Goal: Find specific page/section: Find specific page/section

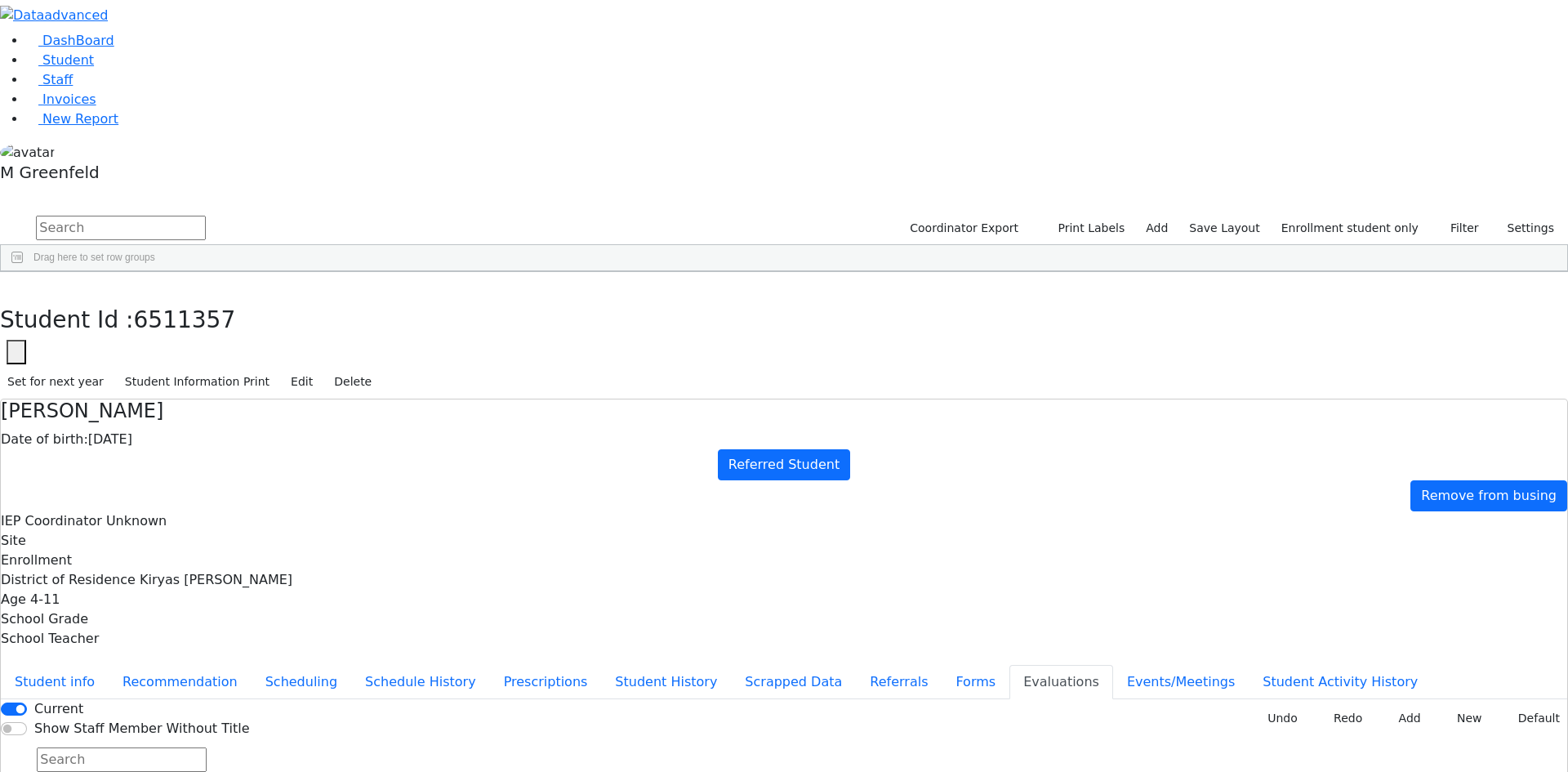
click at [554, 244] on div "Drag here to set row groups Drag here to set column labels Student Id Last Name…" at bounding box center [784, 258] width 1568 height 28
click at [93, 68] on link "Student" at bounding box center [60, 60] width 68 height 16
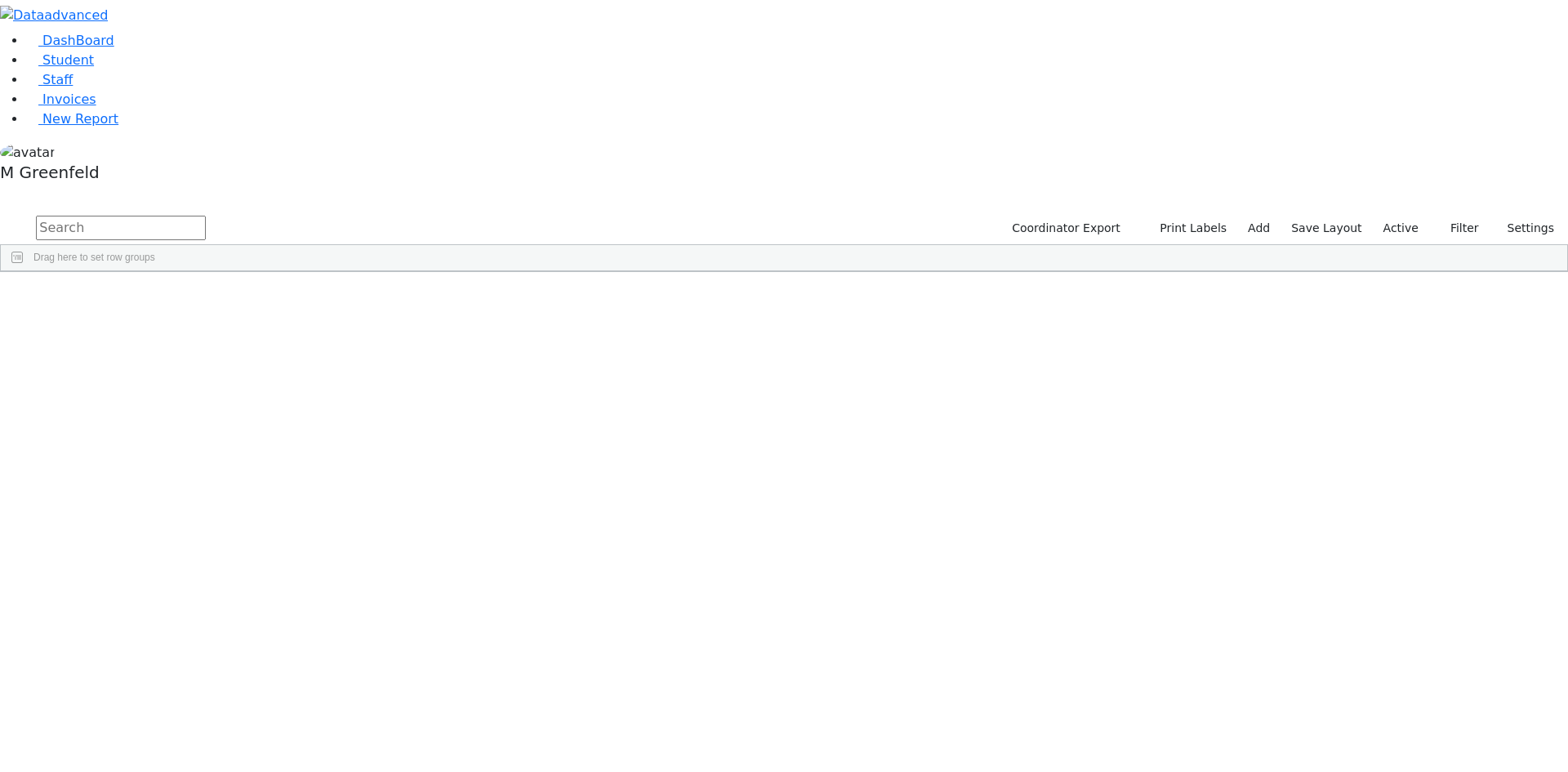
click at [206, 215] on input "text" at bounding box center [121, 227] width 170 height 25
type input "tvi st"
click at [1412, 215] on label "Active" at bounding box center [1401, 228] width 50 height 26
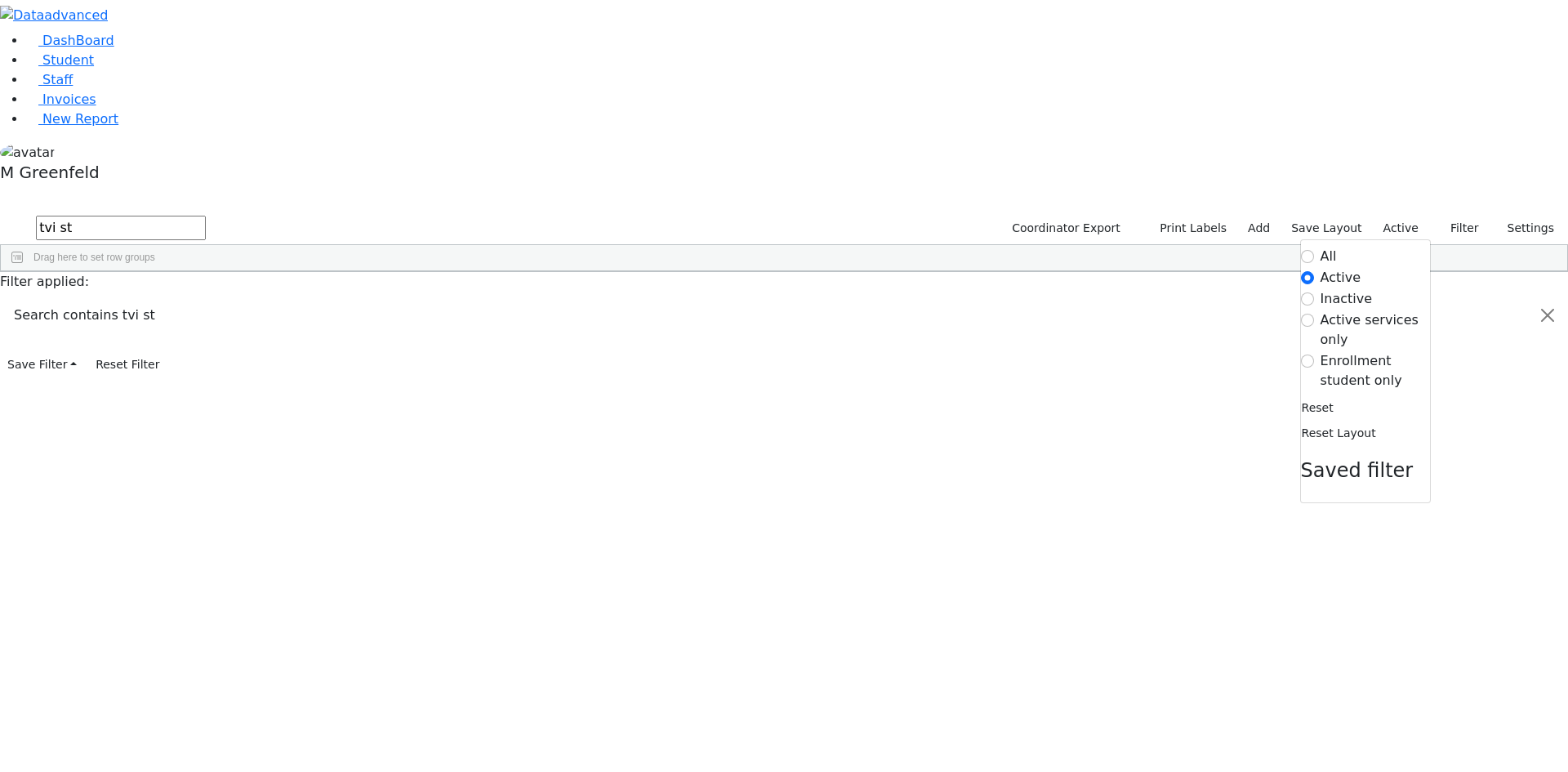
click at [1334, 268] on label "Active" at bounding box center [1341, 277] width 40 height 19
click at [1314, 271] on input "Active" at bounding box center [1308, 278] width 13 height 13
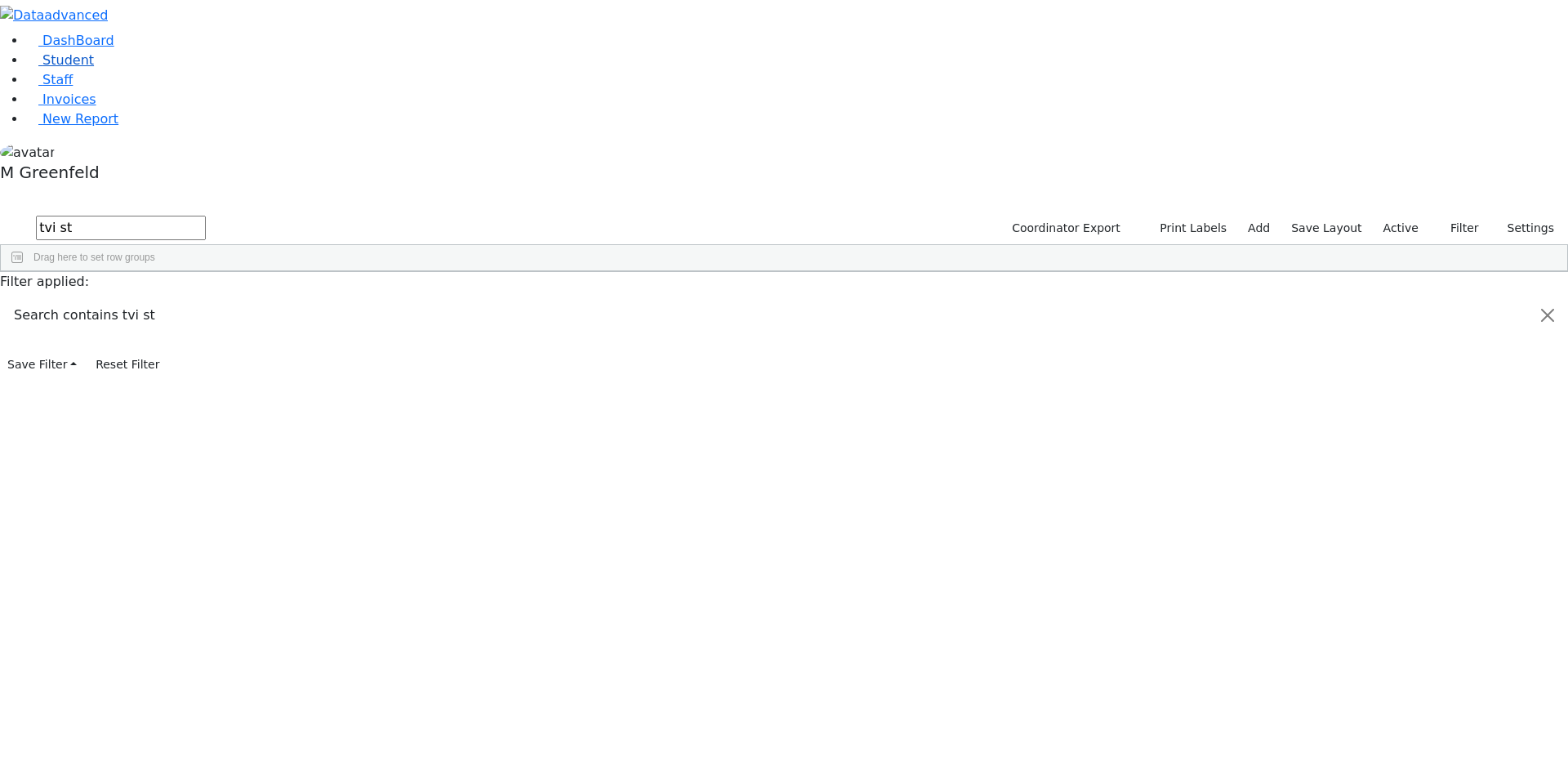
click at [82, 68] on link "Student" at bounding box center [60, 60] width 68 height 16
click at [206, 215] on input "text" at bounding box center [121, 227] width 170 height 25
type input "tzvi"
click at [399, 618] on div "Press SPACE to select this row." at bounding box center [360, 629] width 78 height 23
click at [399, 618] on div "Press SPACE to deselect this row." at bounding box center [360, 629] width 78 height 23
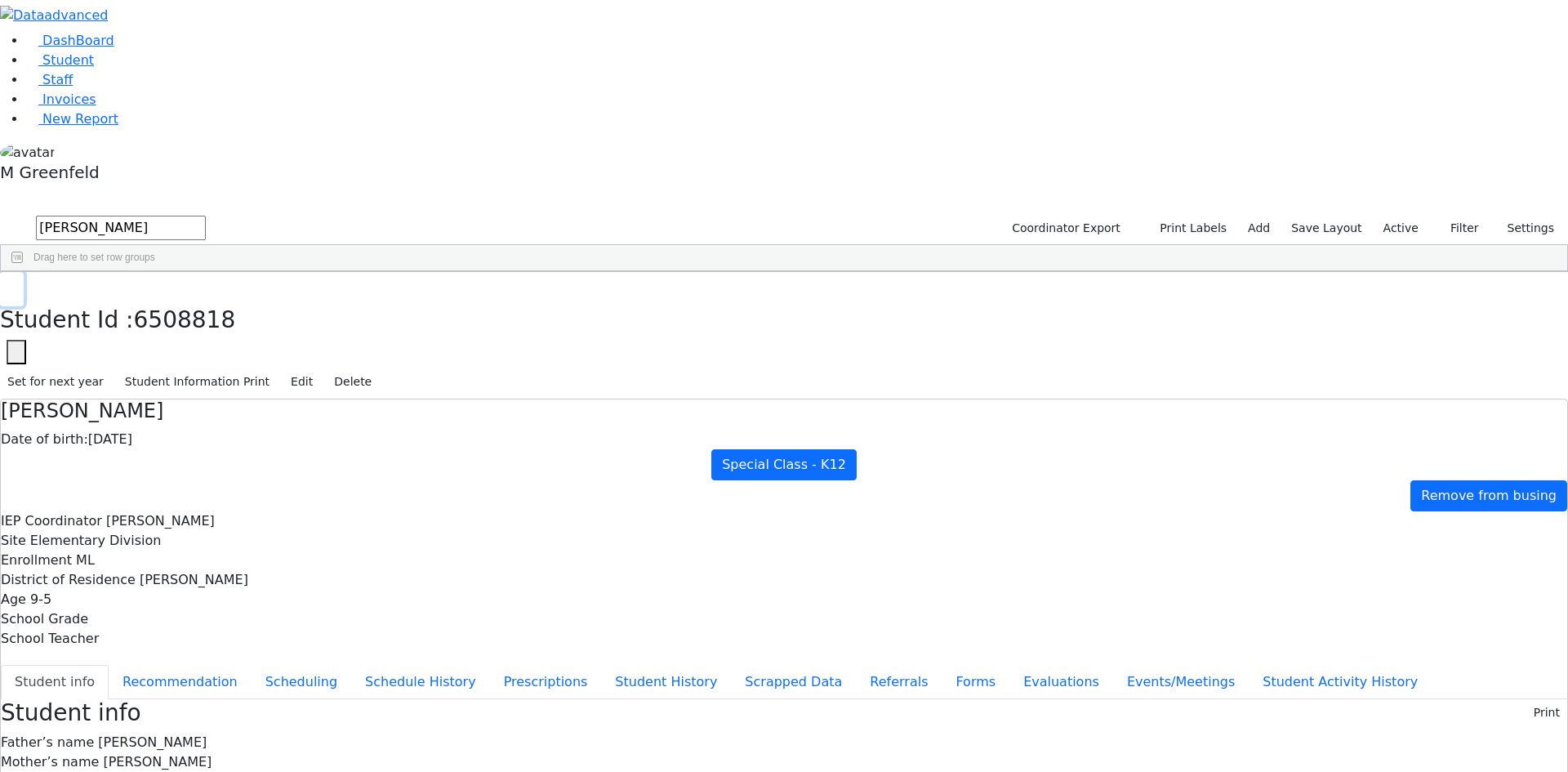
click at [17, 284] on icon "button" at bounding box center [12, 289] width 9 height 10
click at [94, 68] on link "Student" at bounding box center [60, 60] width 68 height 16
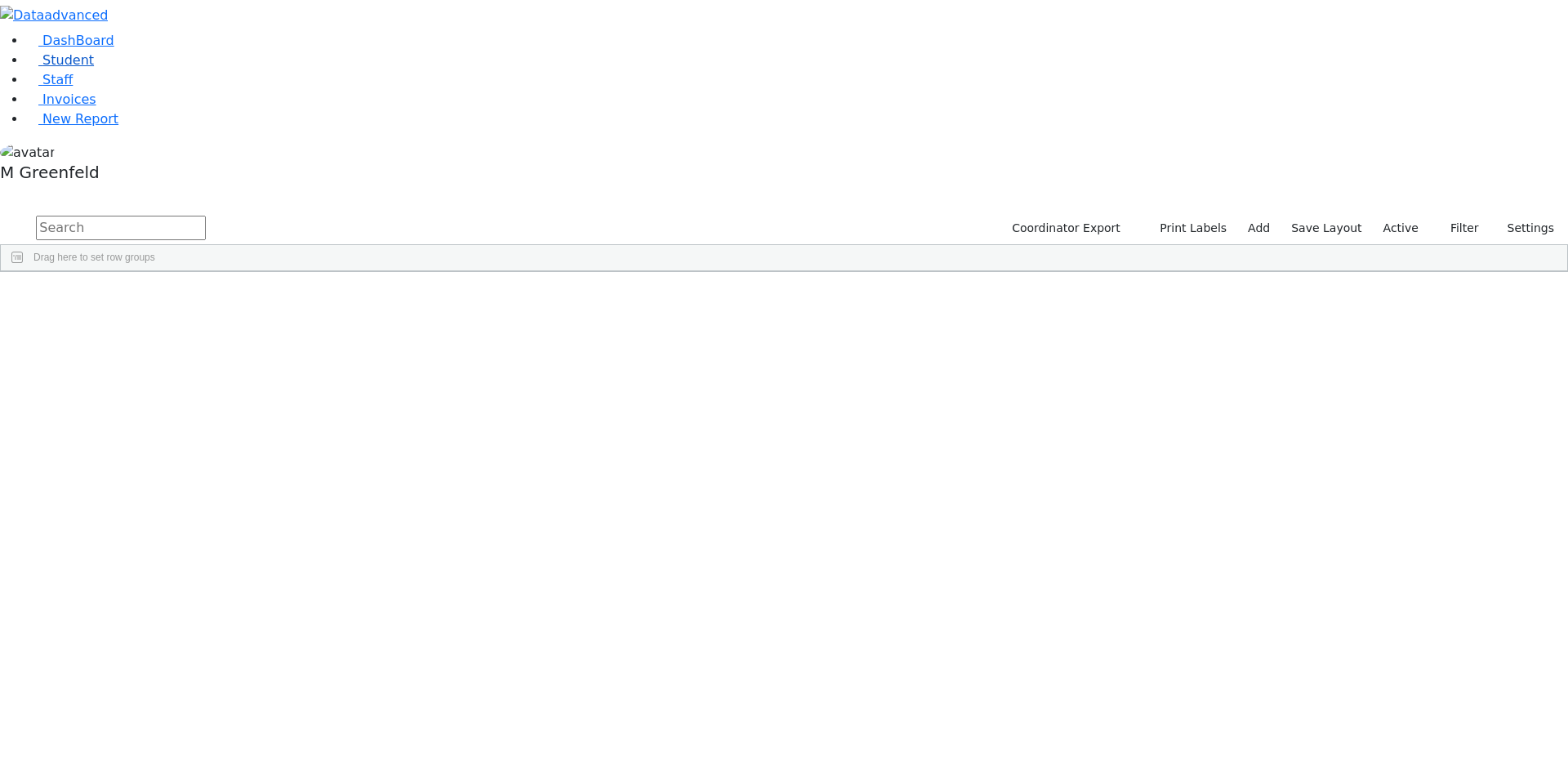
click at [94, 68] on link "Student" at bounding box center [60, 60] width 68 height 16
click at [206, 215] on input "text" at bounding box center [121, 227] width 170 height 25
type input "q"
type input "werthe"
click at [243, 298] on div "Miriam" at bounding box center [202, 309] width 78 height 23
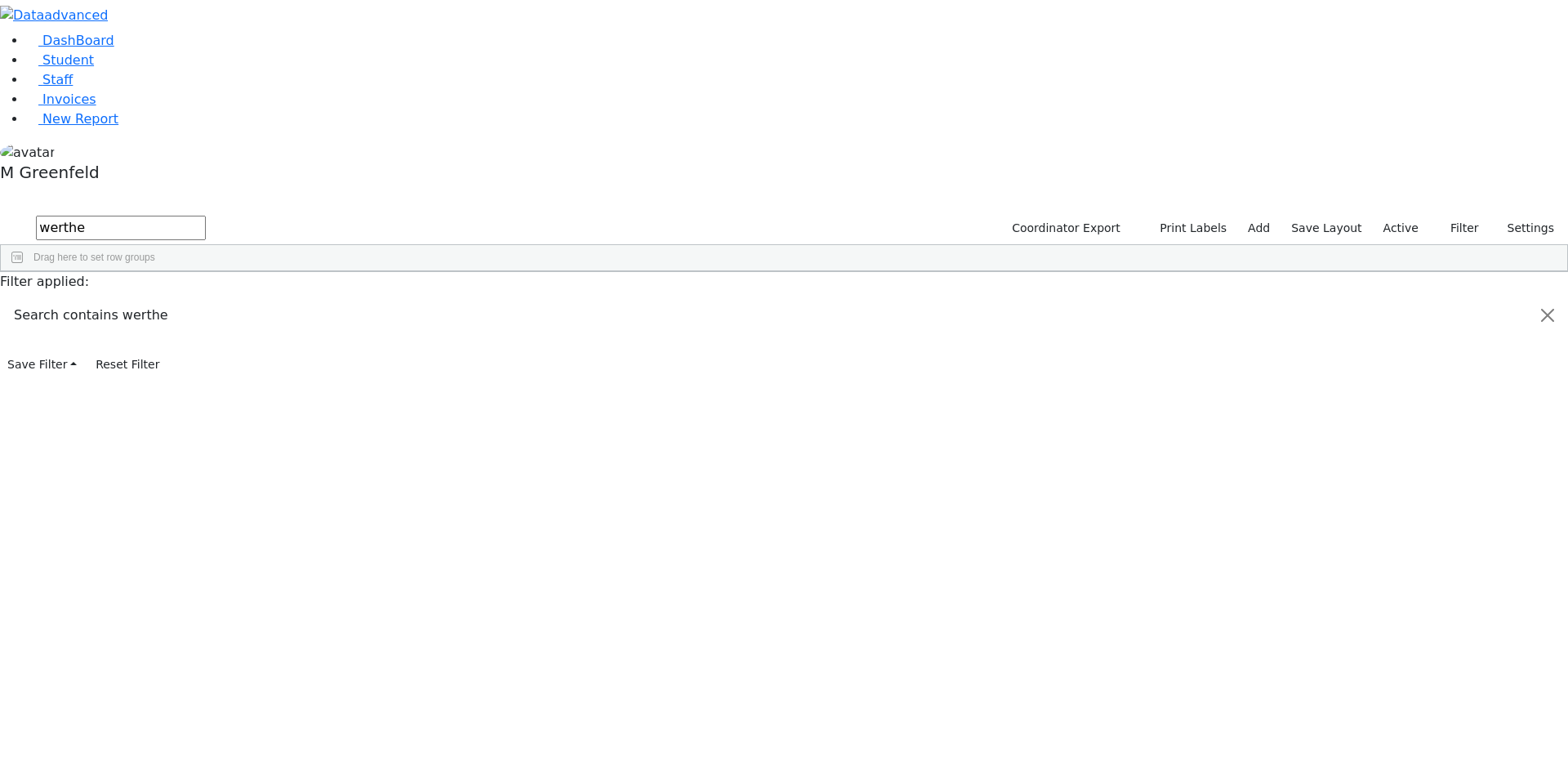
click at [243, 298] on div "Miriam" at bounding box center [202, 309] width 78 height 23
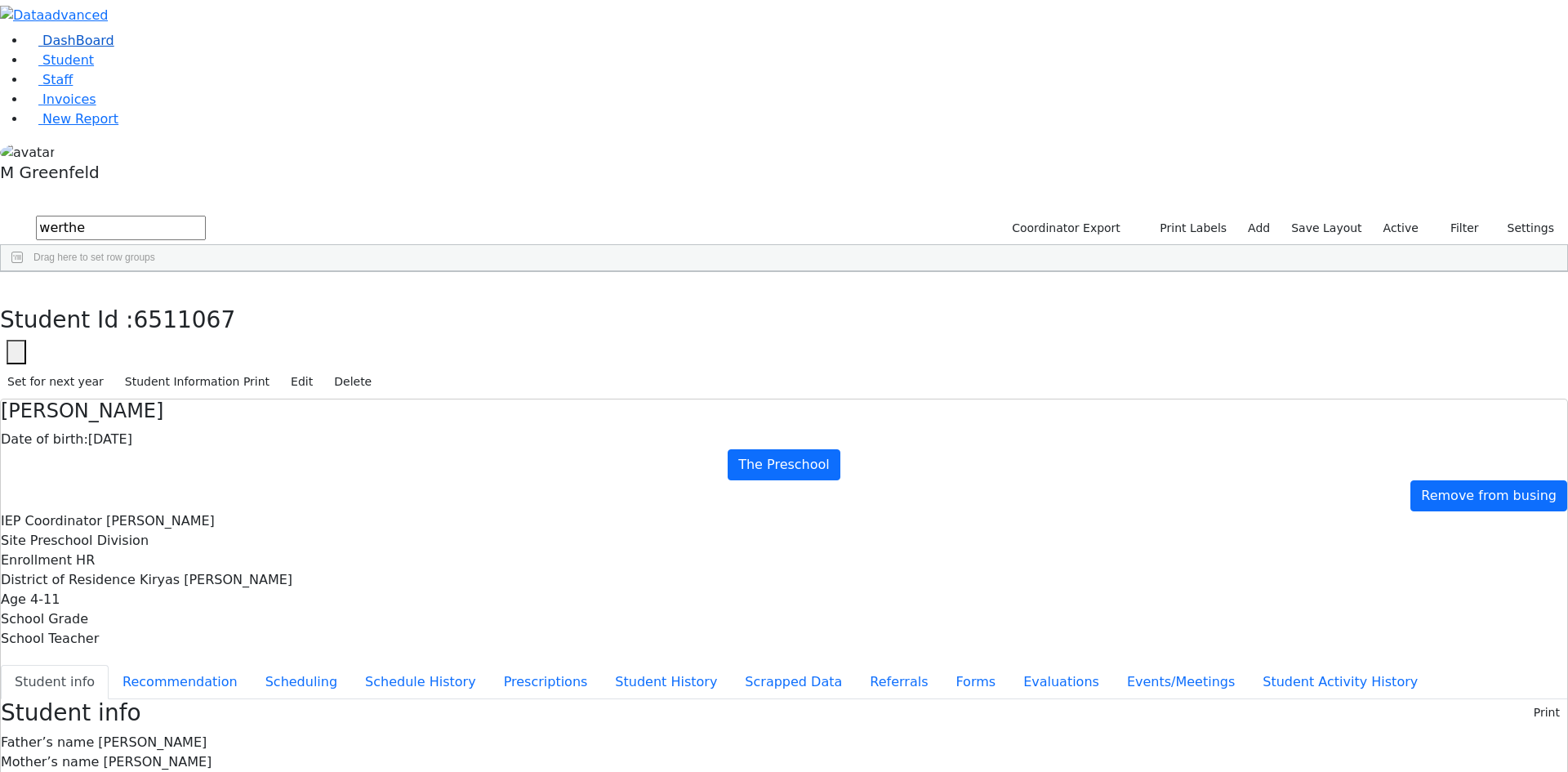
click at [73, 48] on span "DashBoard" at bounding box center [78, 40] width 72 height 16
